Goal: Find specific page/section: Find specific page/section

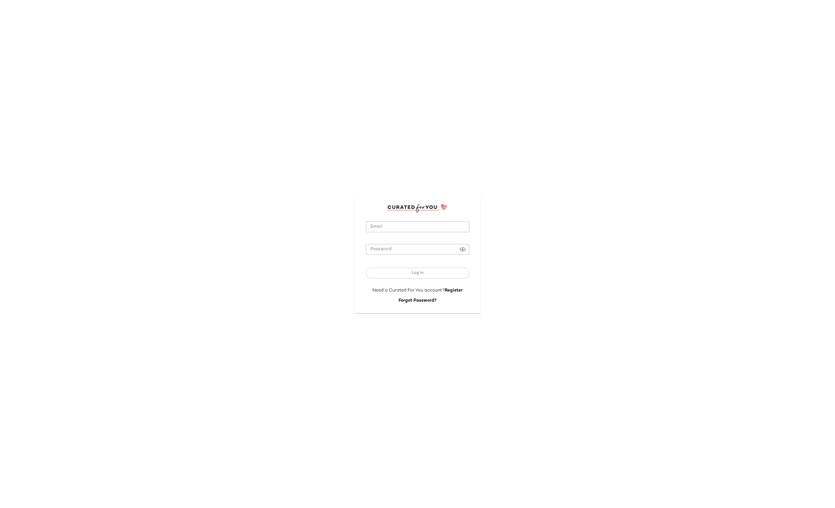
click at [410, 227] on input "Email" at bounding box center [417, 226] width 103 height 11
type input "**********"
click at [411, 271] on button "Log In" at bounding box center [417, 273] width 103 height 11
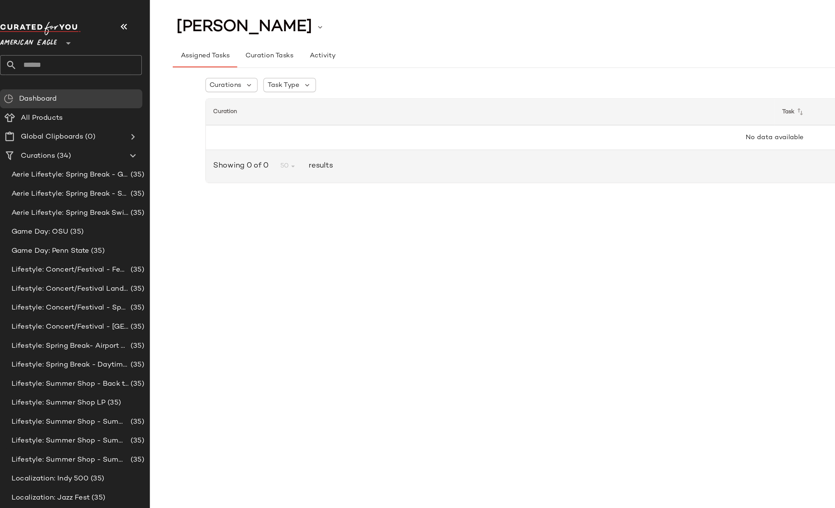
click at [32, 24] on div "American Eagle **" at bounding box center [25, 22] width 36 height 14
click at [30, 26] on span "American Eagle" at bounding box center [24, 24] width 34 height 10
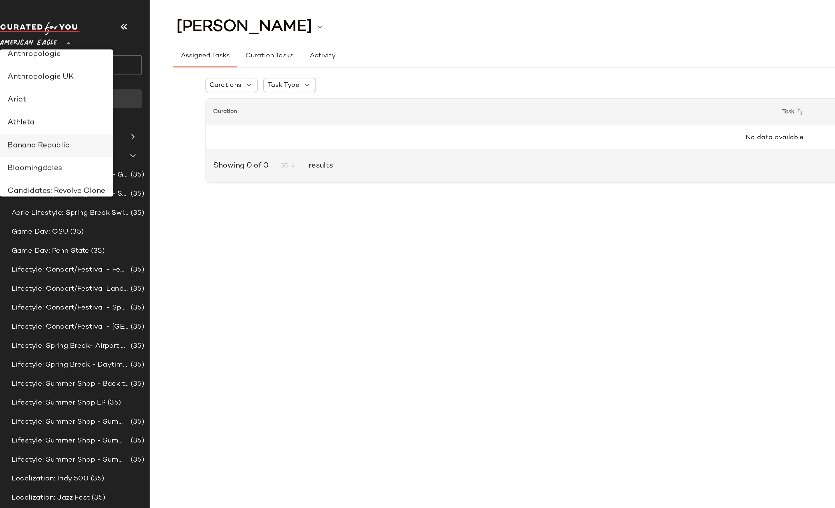
scroll to position [23, 0]
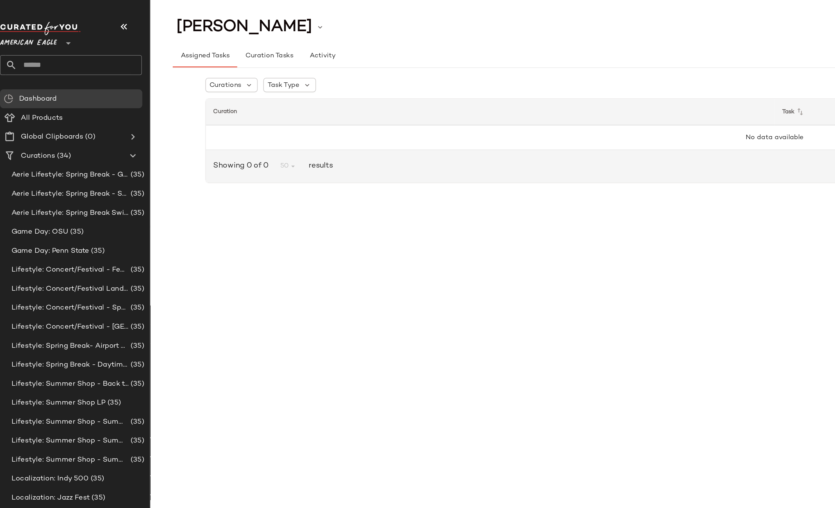
click at [31, 24] on span "American Eagle" at bounding box center [24, 24] width 34 height 10
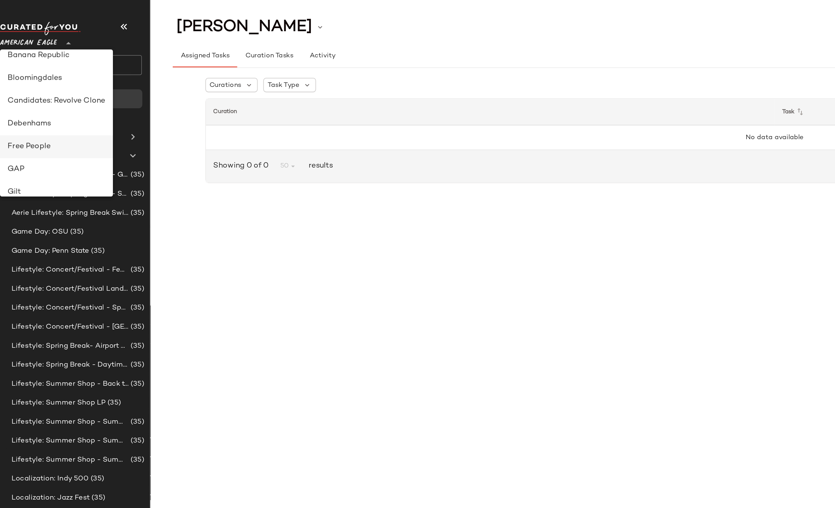
scroll to position [83, 0]
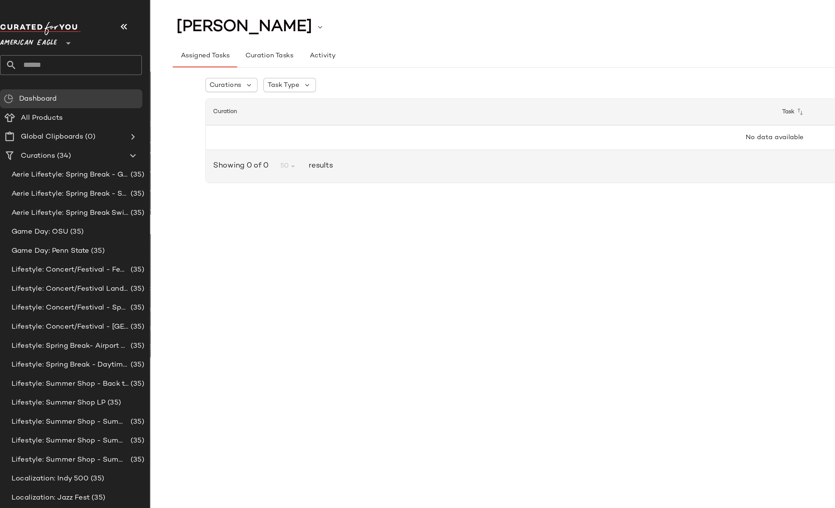
click at [30, 23] on span "American Eagle" at bounding box center [24, 24] width 34 height 10
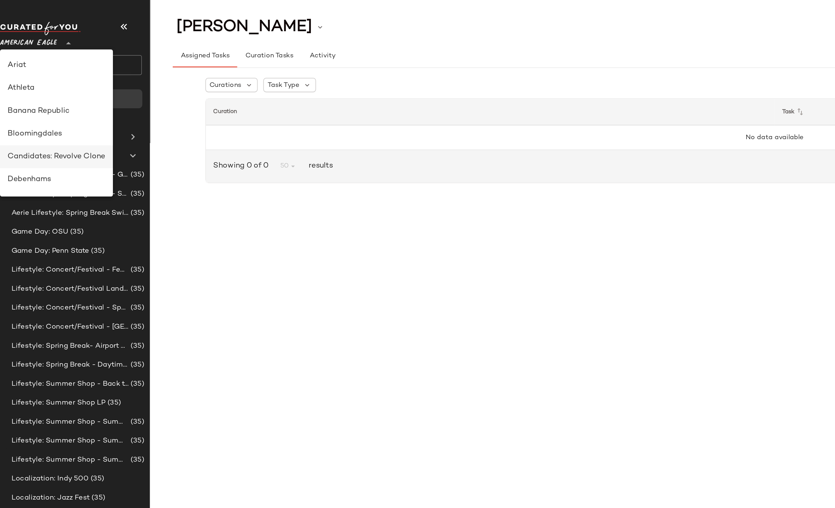
scroll to position [41, 0]
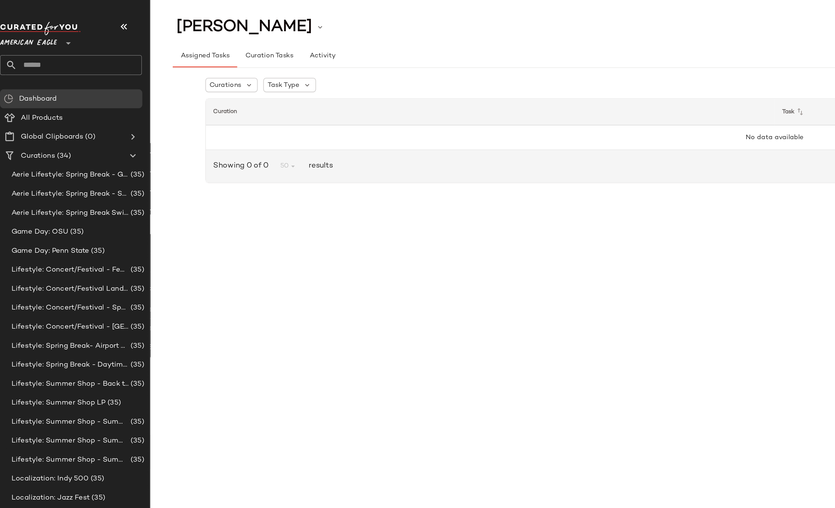
click at [27, 24] on span "American Eagle" at bounding box center [24, 24] width 34 height 10
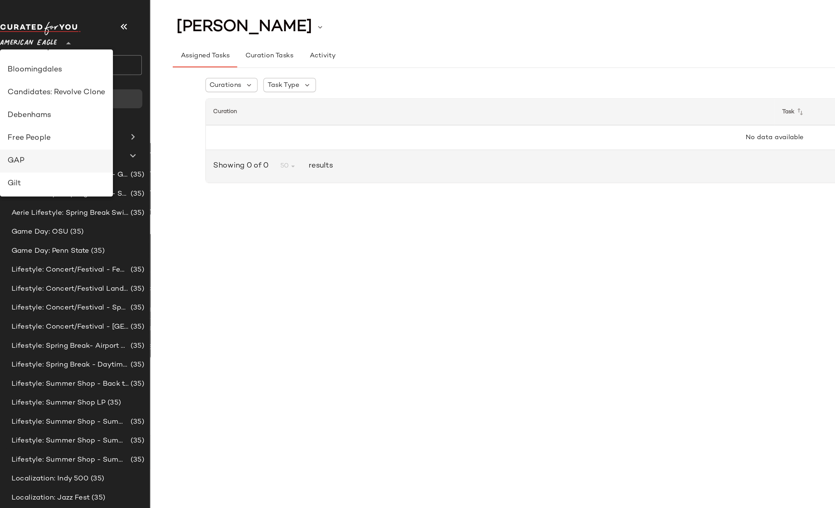
scroll to position [81, 0]
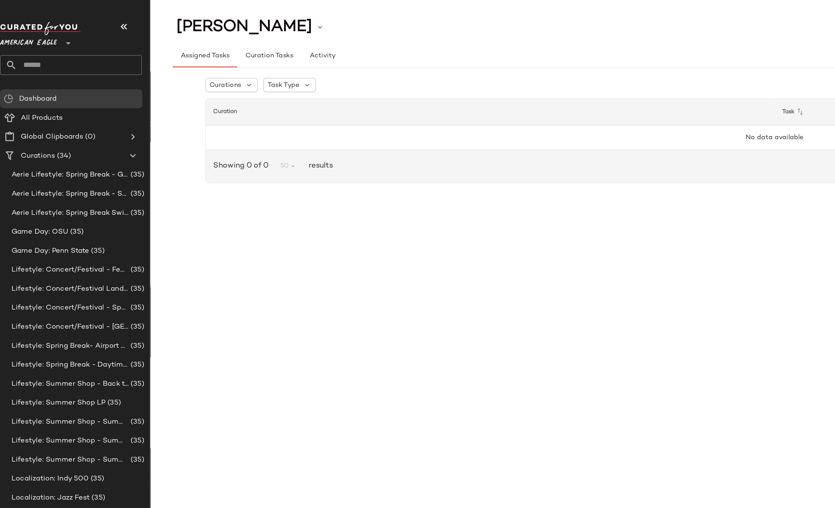
click at [32, 24] on span "American Eagle" at bounding box center [24, 24] width 34 height 10
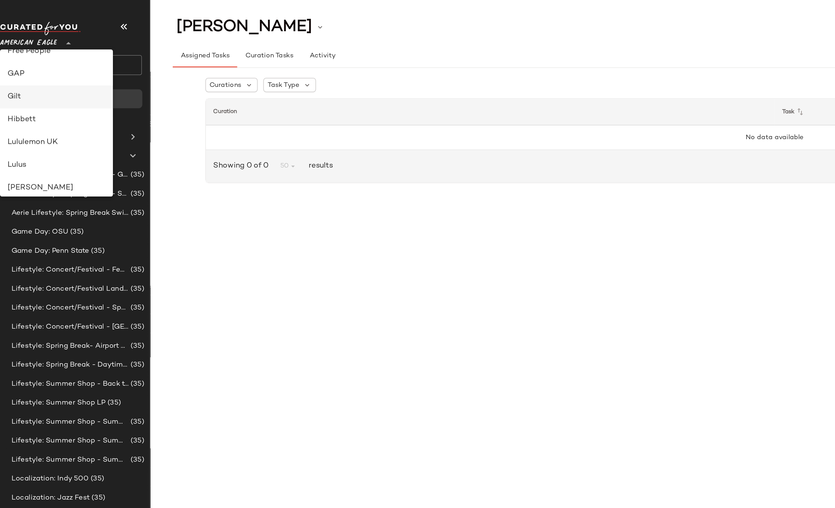
scroll to position [132, 0]
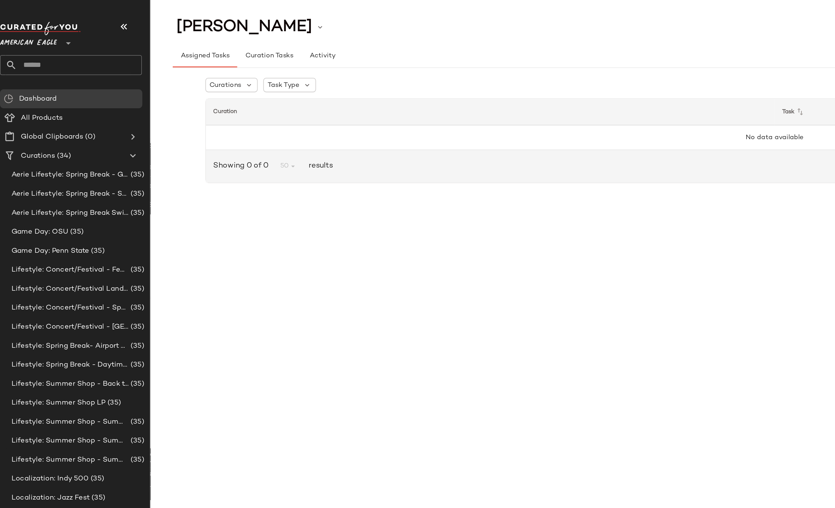
click at [27, 24] on span "American Eagle" at bounding box center [24, 24] width 34 height 10
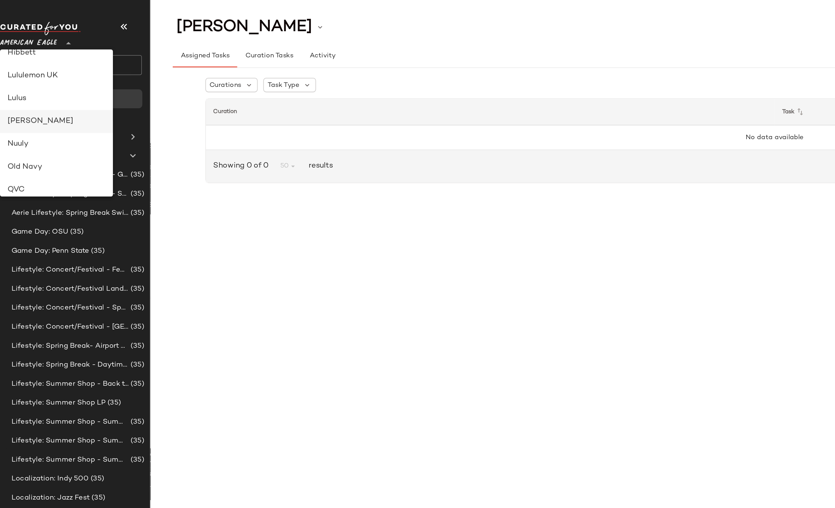
scroll to position [173, 0]
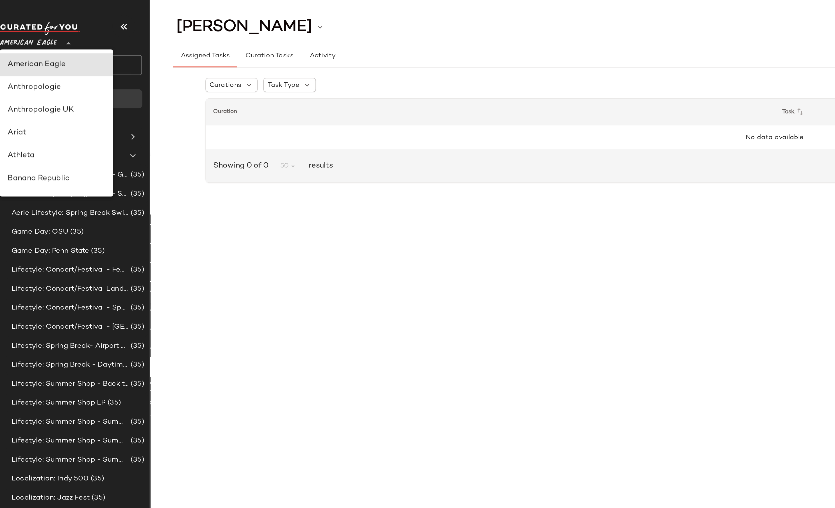
click at [24, 26] on span "American Eagle" at bounding box center [24, 24] width 34 height 10
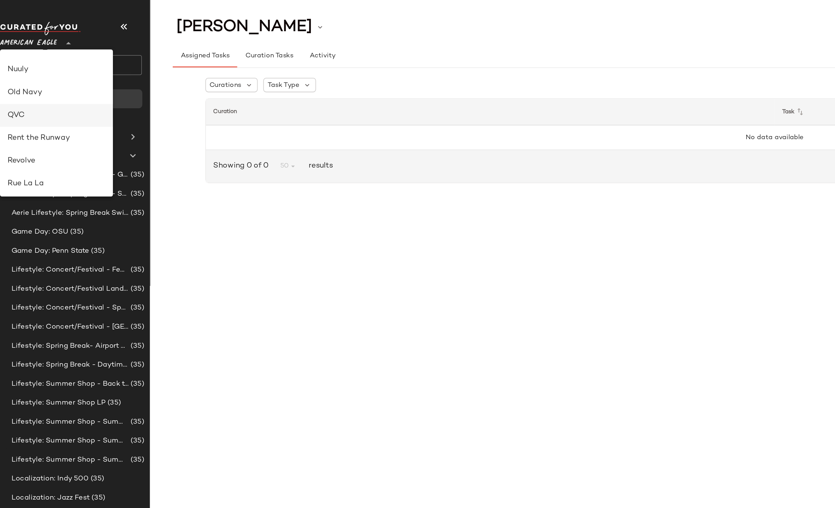
scroll to position [213, 0]
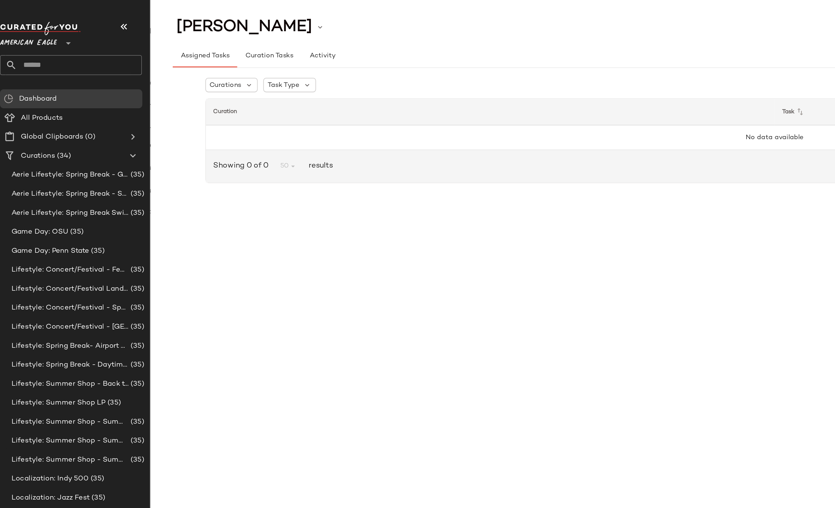
click at [22, 25] on span "American Eagle" at bounding box center [24, 24] width 34 height 10
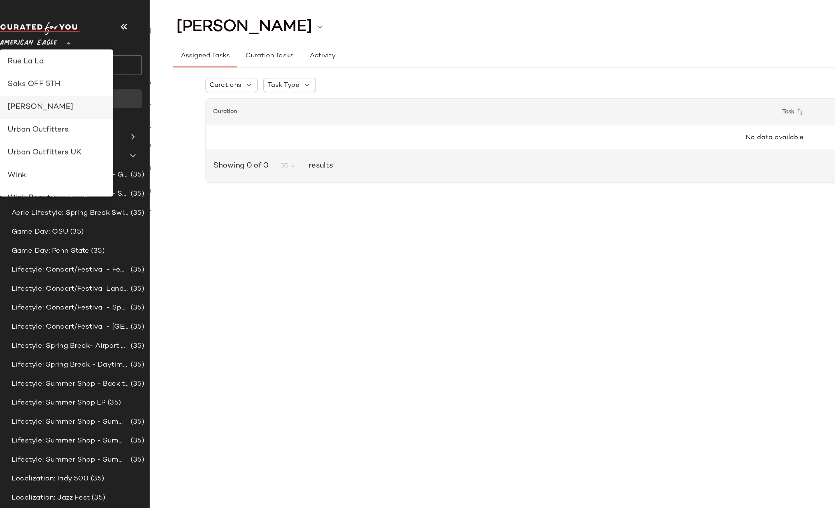
scroll to position [262, 0]
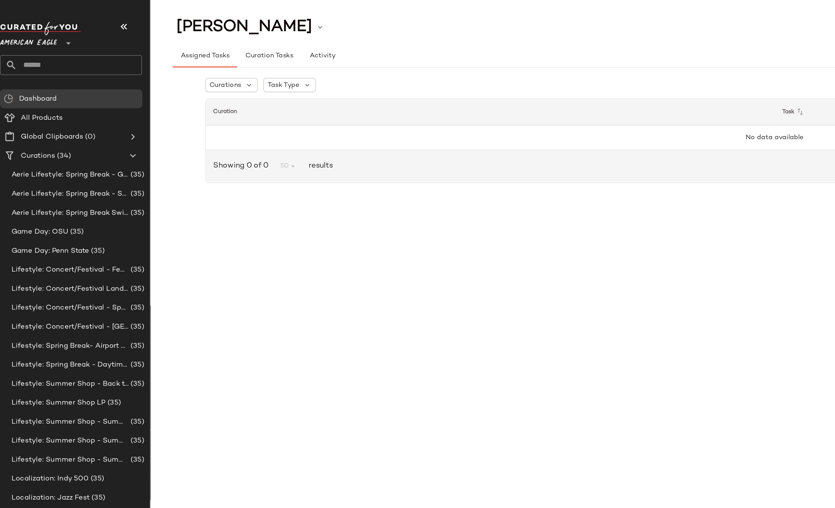
click at [33, 24] on span "American Eagle" at bounding box center [24, 24] width 34 height 10
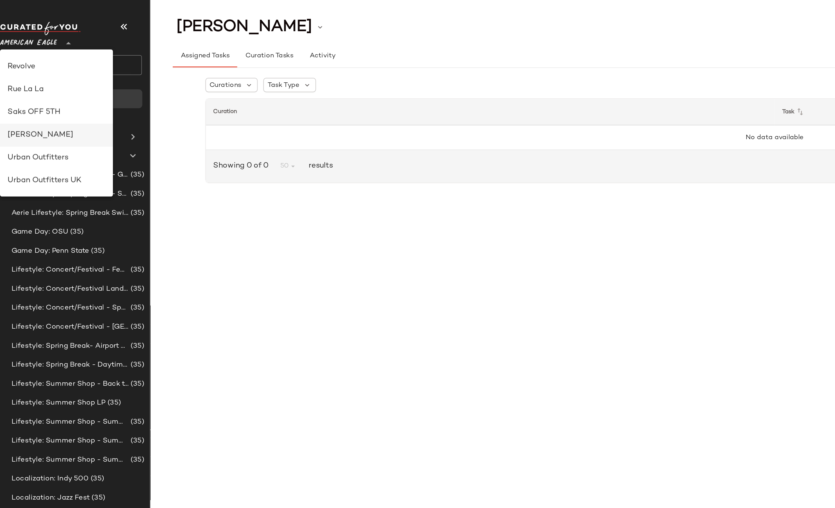
scroll to position [273, 0]
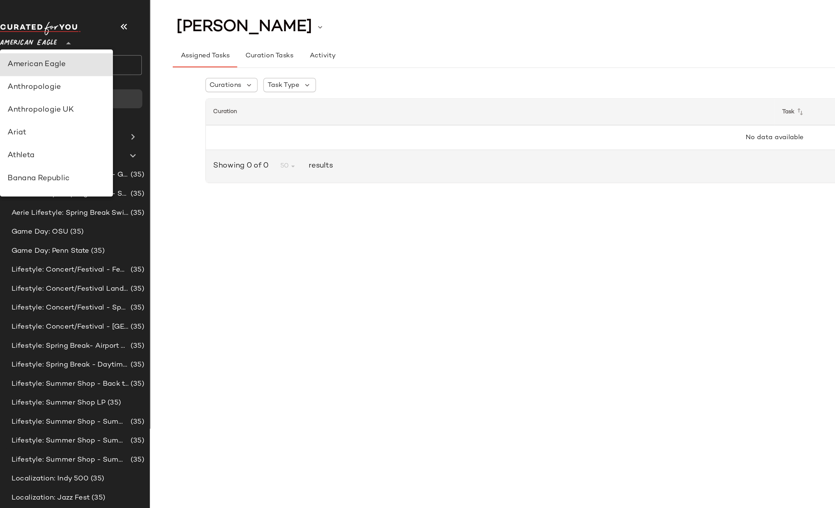
click at [26, 22] on span "American Eagle" at bounding box center [24, 24] width 34 height 10
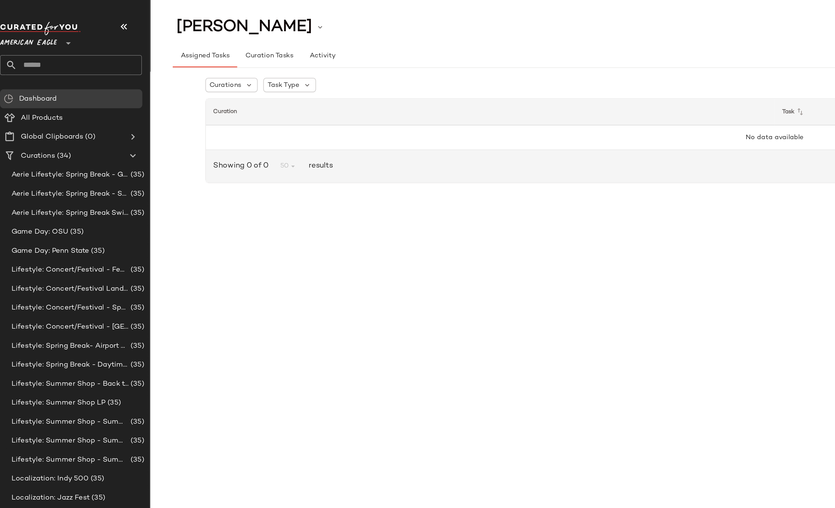
click at [30, 21] on span "American Eagle" at bounding box center [24, 24] width 34 height 10
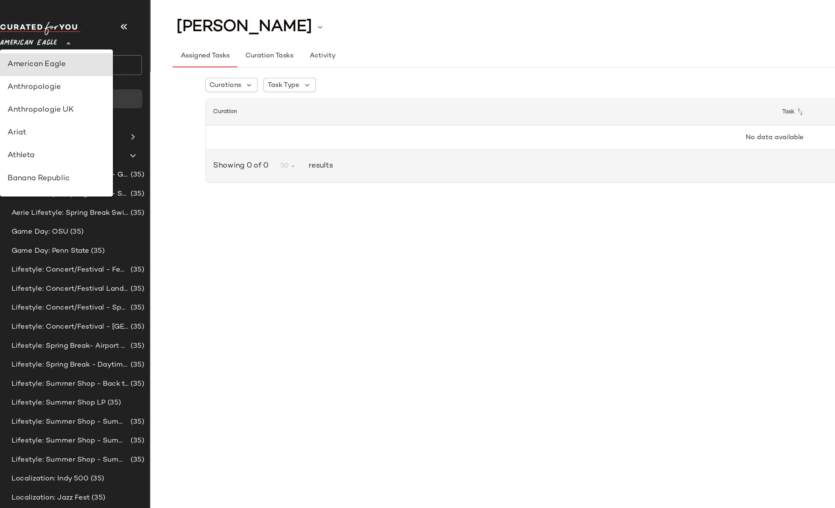
scroll to position [99, 0]
click at [18, 72] on div "GAP" at bounding box center [40, 74] width 58 height 7
type input "**"
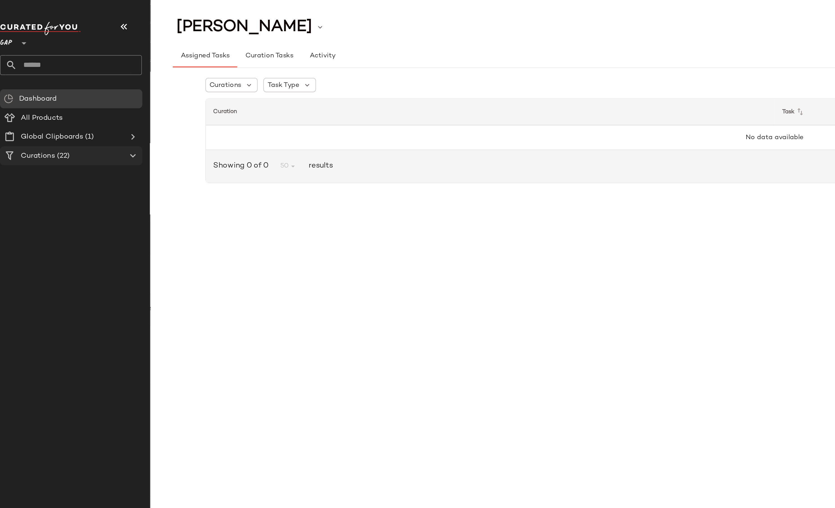
click at [26, 91] on span "Curations" at bounding box center [29, 92] width 20 height 6
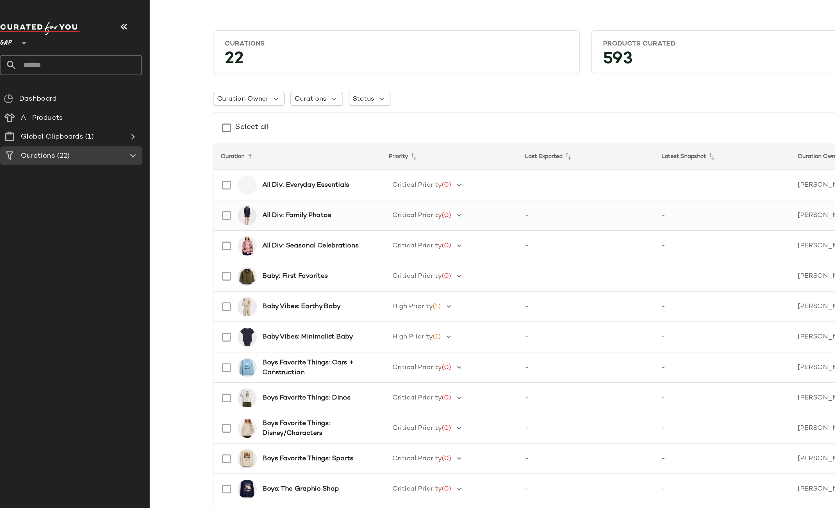
click at [190, 127] on b "All Div: Family Photos" at bounding box center [182, 127] width 41 height 6
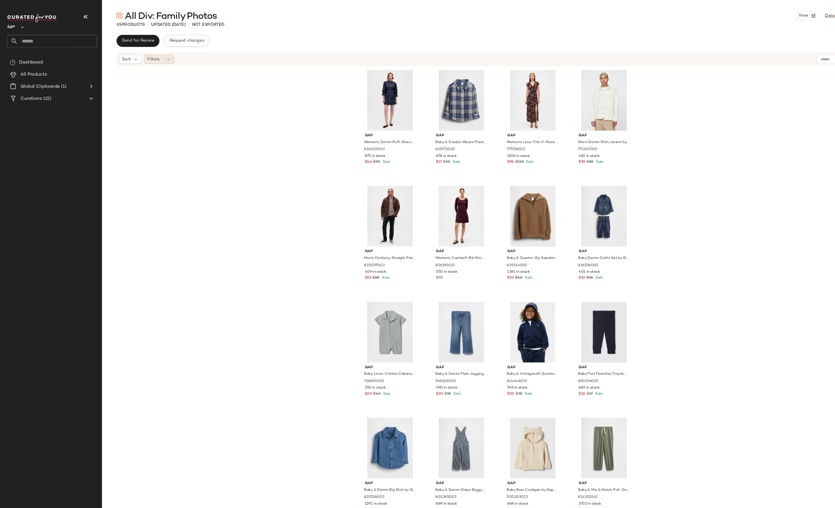
click at [159, 55] on icon at bounding box center [158, 55] width 4 height 4
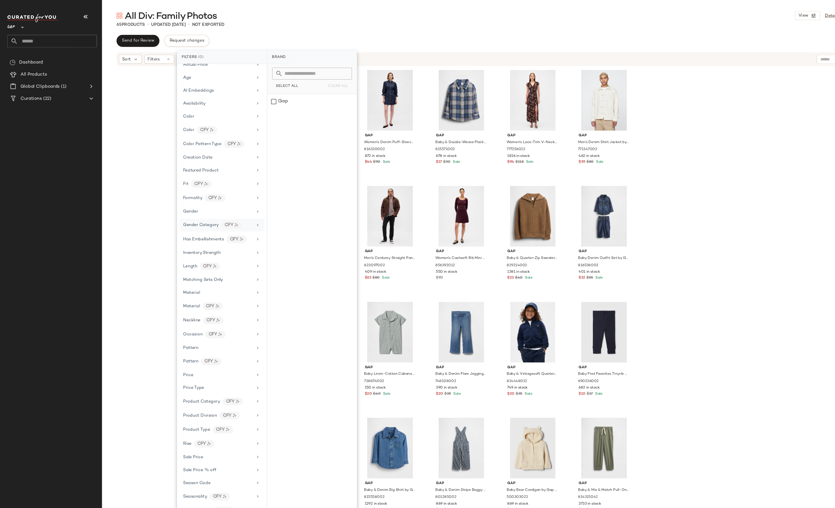
scroll to position [41, 0]
click at [201, 447] on div "Season Code" at bounding box center [204, 444] width 65 height 6
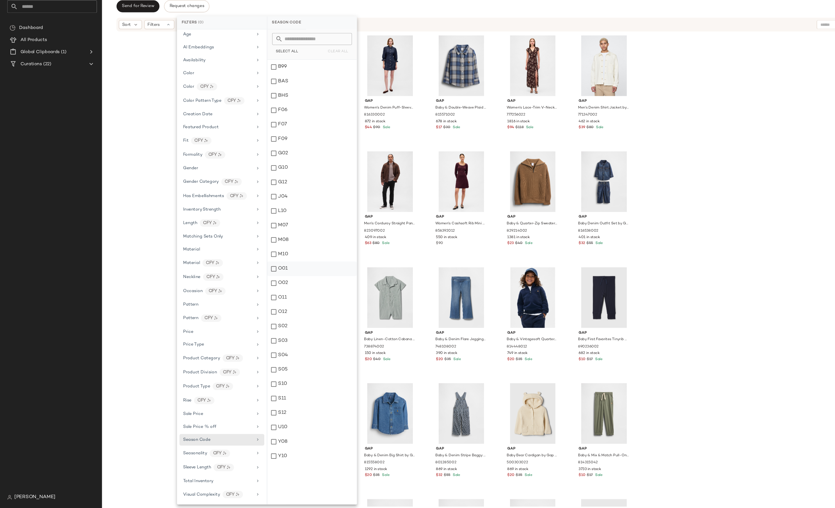
scroll to position [0, 0]
